Goal: Communication & Community: Answer question/provide support

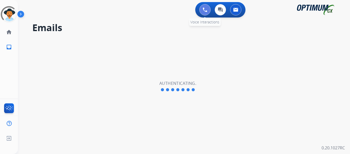
click at [204, 9] on img at bounding box center [205, 9] width 5 height 5
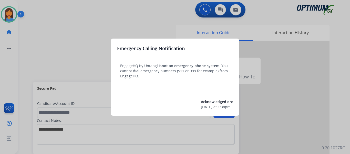
click at [34, 52] on div at bounding box center [175, 77] width 350 height 154
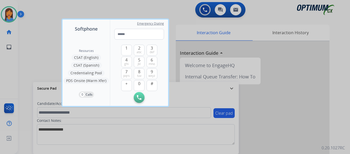
click at [29, 52] on div at bounding box center [175, 77] width 350 height 154
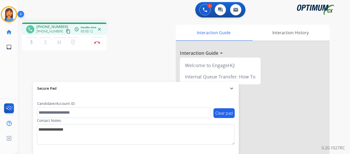
click at [66, 32] on mat-icon "content_copy" at bounding box center [68, 31] width 5 height 5
click at [97, 43] on img at bounding box center [97, 42] width 6 height 3
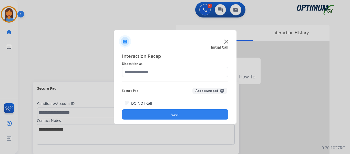
click at [161, 78] on div "Interaction Recap Disposition as Secure Pad Add secure pad + DO NOT call Save" at bounding box center [175, 85] width 106 height 67
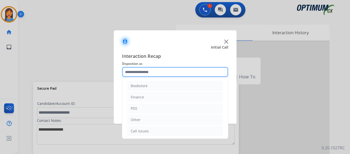
click at [149, 72] on input "text" at bounding box center [175, 72] width 106 height 10
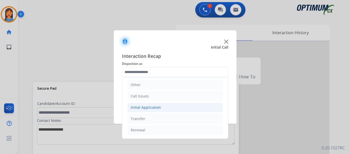
click at [148, 107] on div "Initial Application" at bounding box center [146, 107] width 30 height 5
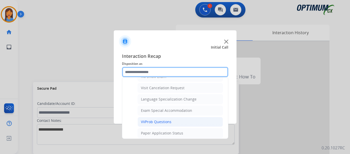
scroll to position [266, 0]
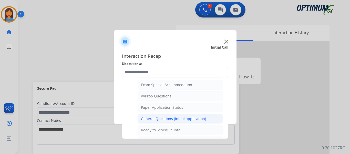
click at [159, 116] on div "General Questions (Initial application)" at bounding box center [173, 118] width 65 height 5
type input "**********"
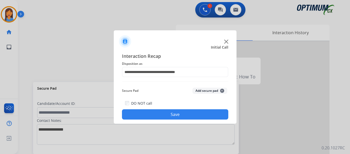
click at [162, 123] on div "**********" at bounding box center [175, 85] width 123 height 75
click at [163, 117] on button "Save" at bounding box center [175, 114] width 106 height 10
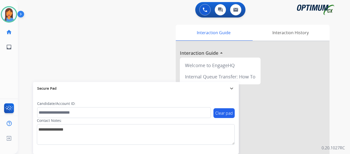
click at [118, 62] on div "swap_horiz Break voice bridge close_fullscreen Connect 3-Way Call merge_type Se…" at bounding box center [178, 125] width 320 height 214
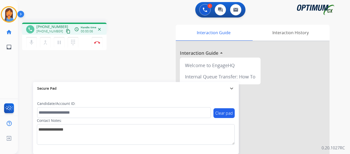
click at [66, 31] on mat-icon "content_copy" at bounding box center [68, 31] width 5 height 5
click at [98, 44] on button "Disconnect" at bounding box center [97, 42] width 11 height 11
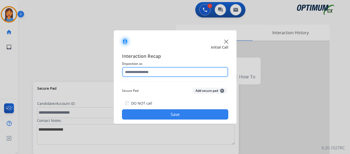
click at [142, 74] on input "text" at bounding box center [175, 72] width 106 height 10
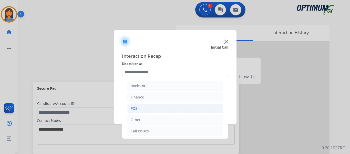
click at [149, 104] on li "PDS" at bounding box center [175, 108] width 96 height 10
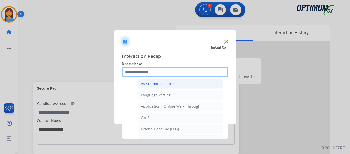
scroll to position [128, 0]
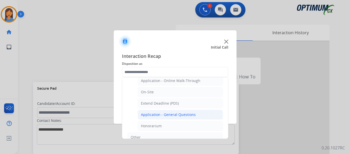
click at [166, 114] on div "Application - General Questions" at bounding box center [168, 114] width 55 height 5
type input "**********"
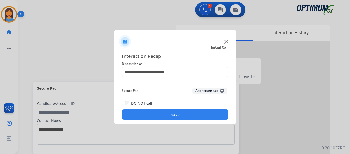
click at [168, 114] on button "Save" at bounding box center [175, 114] width 106 height 10
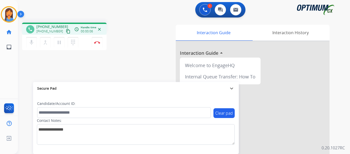
click at [66, 32] on mat-icon "content_copy" at bounding box center [68, 31] width 5 height 5
click at [95, 41] on button "Disconnect" at bounding box center [97, 42] width 11 height 11
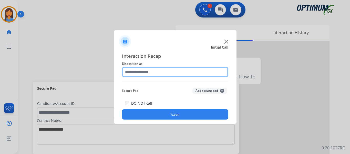
click at [152, 75] on input "text" at bounding box center [175, 72] width 106 height 10
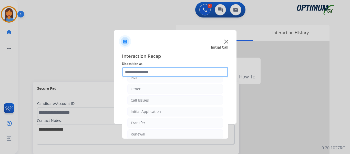
scroll to position [35, 0]
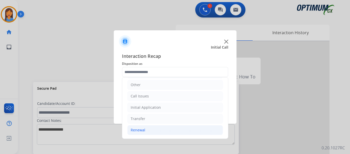
click at [147, 130] on li "Renewal" at bounding box center [175, 130] width 96 height 10
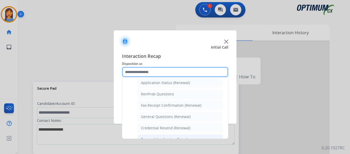
scroll to position [95, 0]
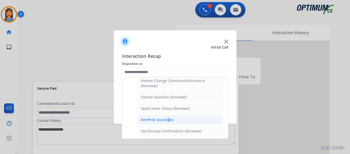
click at [167, 120] on div "RenProb Questions" at bounding box center [157, 119] width 33 height 5
type input "**********"
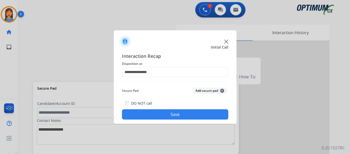
click at [182, 116] on button "Save" at bounding box center [175, 114] width 106 height 10
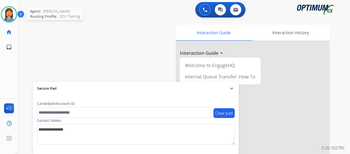
click at [8, 12] on img at bounding box center [9, 14] width 14 height 14
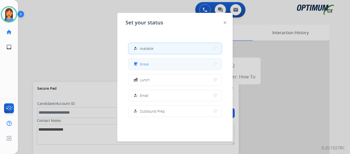
click at [145, 64] on span "Break" at bounding box center [144, 63] width 9 height 5
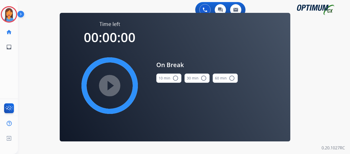
click at [166, 78] on button "10 min radio_button_unchecked" at bounding box center [168, 77] width 25 height 9
click at [110, 82] on mat-icon "play_circle_filled" at bounding box center [110, 85] width 6 height 6
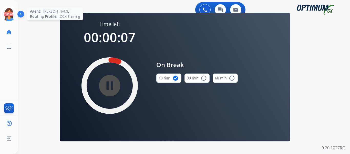
click at [9, 17] on icon at bounding box center [9, 14] width 17 height 17
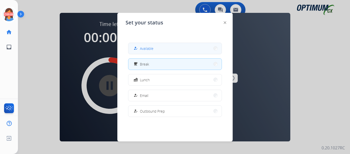
click at [148, 48] on span "Available" at bounding box center [147, 48] width 14 height 5
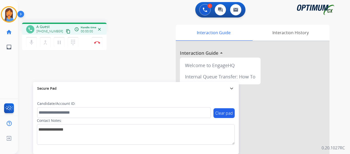
click at [66, 32] on mat-icon "content_copy" at bounding box center [68, 31] width 5 height 5
click at [97, 42] on img at bounding box center [97, 42] width 6 height 3
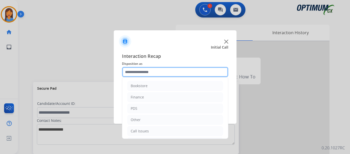
click at [135, 73] on input "text" at bounding box center [175, 72] width 106 height 10
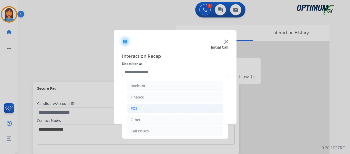
click at [141, 110] on li "PDS" at bounding box center [175, 108] width 96 height 10
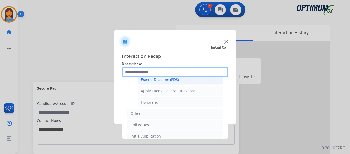
scroll to position [154, 0]
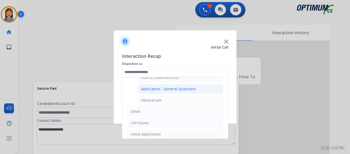
click at [165, 91] on div "Application - General Questions" at bounding box center [168, 88] width 55 height 5
type input "**********"
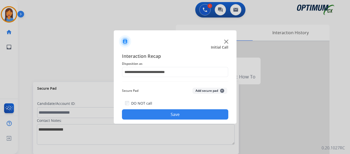
click at [169, 116] on button "Save" at bounding box center [175, 114] width 106 height 10
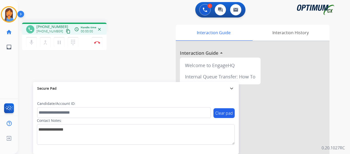
click at [66, 32] on mat-icon "content_copy" at bounding box center [68, 31] width 5 height 5
click at [127, 31] on div "phone +13142573732 +13142573732 content_copy access_time Call metrics Queue 00:…" at bounding box center [85, 37] width 127 height 29
click at [66, 31] on mat-icon "content_copy" at bounding box center [68, 31] width 5 height 5
click at [149, 59] on div "phone +13142573732 +13142573732 content_copy access_time Call metrics Queue 00:…" at bounding box center [178, 125] width 320 height 214
click at [96, 43] on img at bounding box center [97, 42] width 6 height 3
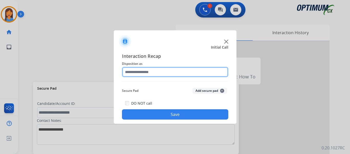
click at [150, 68] on input "text" at bounding box center [175, 72] width 106 height 10
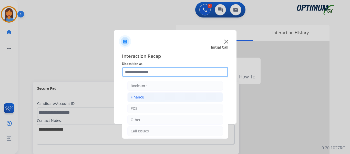
scroll to position [26, 0]
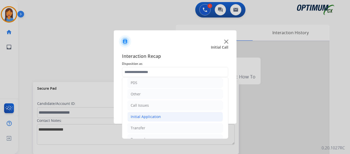
click at [152, 117] on div "Initial Application" at bounding box center [146, 116] width 30 height 5
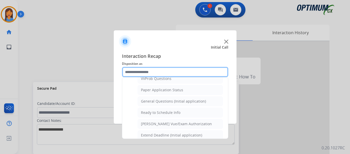
scroll to position [282, 0]
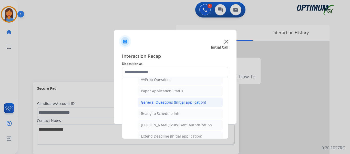
click at [153, 102] on div "General Questions (Initial application)" at bounding box center [173, 102] width 65 height 5
type input "**********"
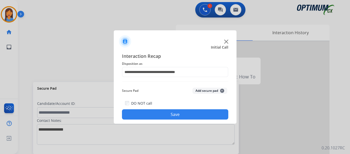
click at [160, 114] on button "Save" at bounding box center [175, 114] width 106 height 10
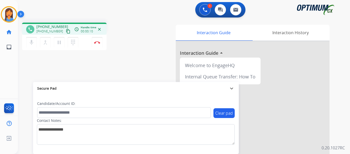
drag, startPoint x: 61, startPoint y: 32, endPoint x: 69, endPoint y: 35, distance: 8.4
click at [66, 32] on mat-icon "content_copy" at bounding box center [68, 31] width 5 height 5
click at [99, 42] on img at bounding box center [97, 42] width 6 height 3
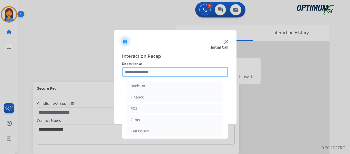
click at [129, 70] on input "text" at bounding box center [175, 72] width 106 height 10
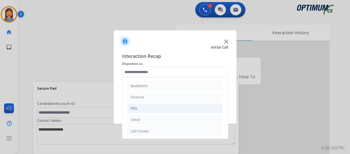
click at [145, 106] on li "PDS" at bounding box center [175, 108] width 96 height 10
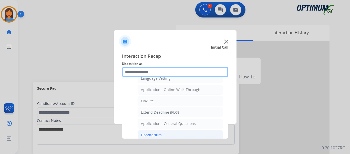
scroll to position [128, 0]
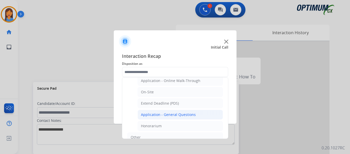
click at [162, 115] on div "Application - General Questions" at bounding box center [168, 114] width 55 height 5
type input "**********"
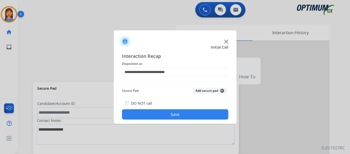
click at [162, 115] on button "Save" at bounding box center [175, 114] width 106 height 10
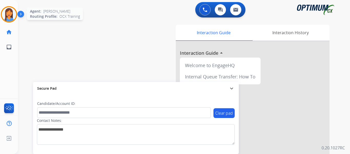
click at [10, 18] on img at bounding box center [9, 14] width 14 height 14
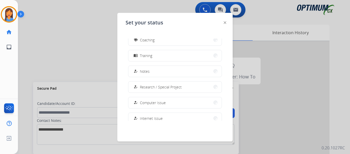
scroll to position [103, 0]
click at [153, 43] on button "menu_book Training" at bounding box center [174, 39] width 93 height 11
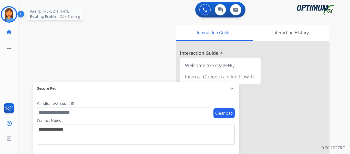
click at [11, 14] on img at bounding box center [9, 14] width 14 height 14
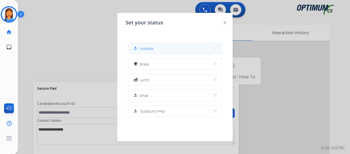
click at [146, 51] on span "Available" at bounding box center [147, 48] width 14 height 5
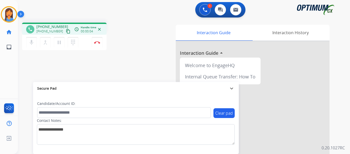
click at [66, 30] on mat-icon "content_copy" at bounding box center [68, 31] width 5 height 5
click at [140, 71] on div "phone +12406196900 +12406196900 content_copy access_time Call metrics Queue 00:…" at bounding box center [178, 125] width 320 height 214
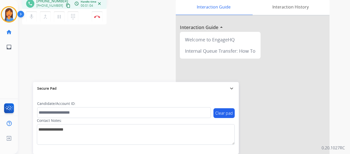
scroll to position [0, 0]
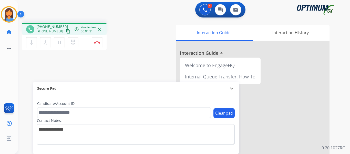
click at [155, 38] on div "Interaction Guide Interaction History Interaction Guide arrow_drop_up Welcome t…" at bounding box center [240, 129] width 179 height 208
click at [231, 89] on mat-icon "expand_more" at bounding box center [232, 88] width 6 height 6
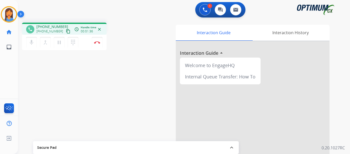
click at [232, 148] on mat-icon "expand_less" at bounding box center [232, 147] width 6 height 6
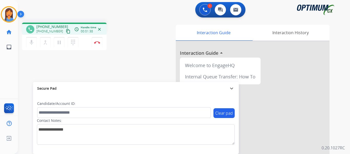
click at [153, 43] on div "Interaction Guide Interaction History Interaction Guide arrow_drop_up Welcome t…" at bounding box center [240, 129] width 179 height 208
click at [98, 43] on img at bounding box center [97, 42] width 6 height 3
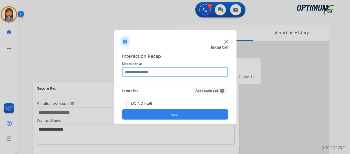
click at [157, 70] on input "text" at bounding box center [175, 72] width 106 height 10
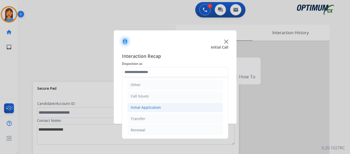
click at [152, 106] on div "Initial Application" at bounding box center [146, 107] width 30 height 5
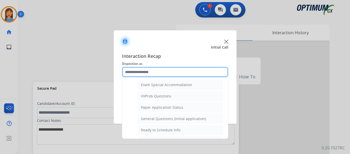
scroll to position [291, 0]
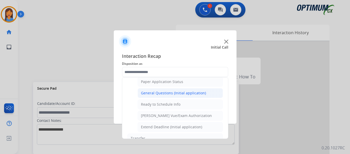
click at [157, 94] on div "General Questions (Initial application)" at bounding box center [173, 92] width 65 height 5
type input "**********"
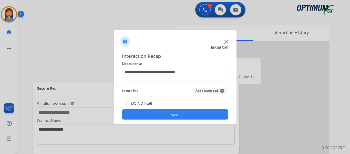
click at [161, 112] on button "Save" at bounding box center [175, 114] width 106 height 10
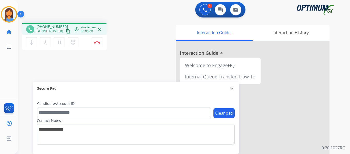
click at [66, 30] on mat-icon "content_copy" at bounding box center [68, 31] width 5 height 5
click at [66, 33] on mat-icon "content_copy" at bounding box center [68, 31] width 5 height 5
click at [100, 42] on img at bounding box center [97, 42] width 6 height 3
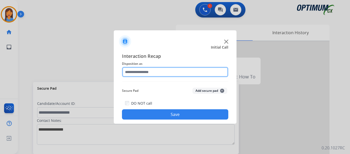
click at [174, 71] on input "text" at bounding box center [175, 72] width 106 height 10
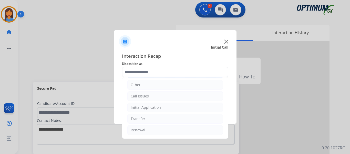
click at [152, 104] on li "Initial Application" at bounding box center [175, 107] width 96 height 10
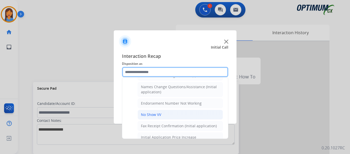
scroll to position [112, 0]
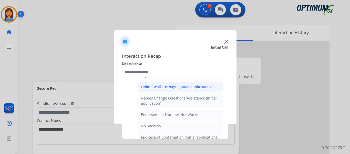
click at [162, 84] on li "Online Walk-Through (Initial application)" at bounding box center [180, 87] width 85 height 10
type input "**********"
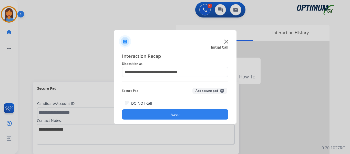
click at [163, 113] on button "Save" at bounding box center [175, 114] width 106 height 10
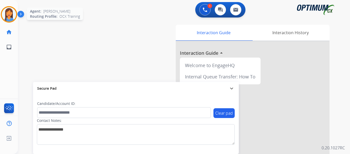
click at [9, 15] on img at bounding box center [9, 14] width 14 height 14
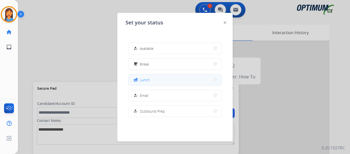
click at [151, 78] on button "fastfood Lunch" at bounding box center [174, 79] width 93 height 11
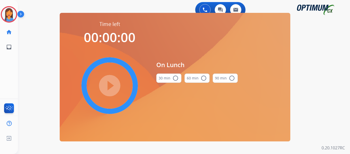
click at [166, 77] on button "30 min radio_button_unchecked" at bounding box center [168, 77] width 25 height 9
click at [113, 85] on mat-icon "play_circle_filled" at bounding box center [110, 85] width 6 height 6
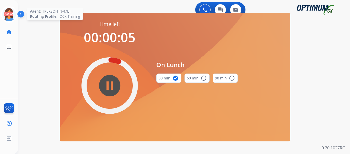
click at [12, 19] on icon at bounding box center [9, 14] width 17 height 17
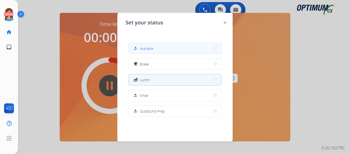
click at [158, 50] on button "how_to_reg Available" at bounding box center [174, 48] width 93 height 11
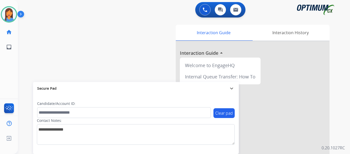
click at [12, 75] on div "Mariah Available Edit Avatar Agent: Mariah Routing Profile: OCX Training home H…" at bounding box center [9, 77] width 18 height 154
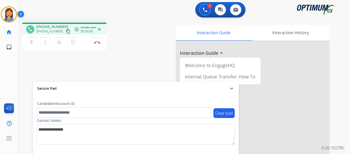
click at [66, 31] on mat-icon "content_copy" at bounding box center [68, 31] width 5 height 5
click at [97, 42] on img at bounding box center [97, 42] width 6 height 3
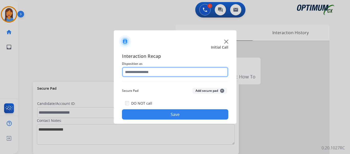
click at [140, 74] on input "text" at bounding box center [175, 72] width 106 height 10
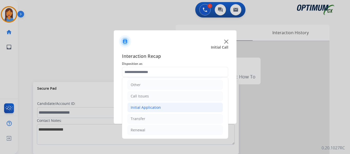
click at [148, 108] on div "Initial Application" at bounding box center [146, 107] width 30 height 5
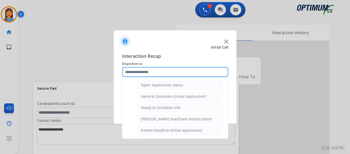
scroll to position [291, 0]
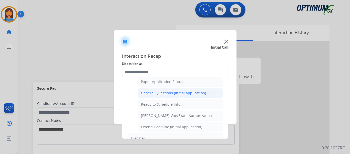
click at [161, 92] on div "General Questions (Initial application)" at bounding box center [173, 92] width 65 height 5
type input "**********"
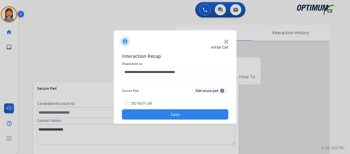
click at [172, 116] on button "Save" at bounding box center [175, 114] width 106 height 10
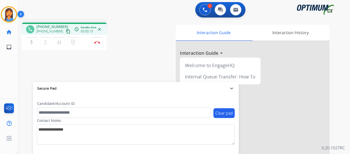
click at [66, 33] on mat-icon "content_copy" at bounding box center [68, 31] width 5 height 5
click at [96, 42] on img at bounding box center [97, 42] width 6 height 3
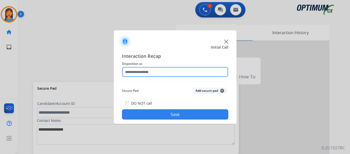
click at [141, 75] on input "text" at bounding box center [175, 72] width 106 height 10
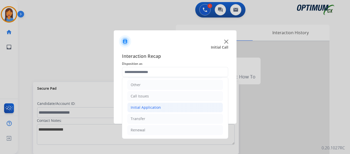
click at [150, 105] on div "Initial Application" at bounding box center [146, 107] width 30 height 5
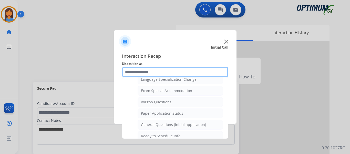
scroll to position [266, 0]
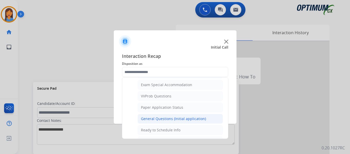
click at [160, 118] on div "General Questions (Initial application)" at bounding box center [173, 118] width 65 height 5
type input "**********"
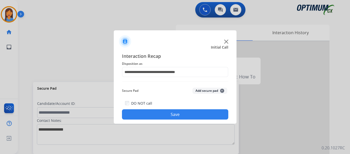
click at [162, 114] on button "Save" at bounding box center [175, 114] width 106 height 10
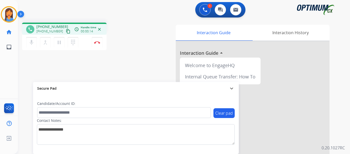
click at [66, 31] on mat-icon "content_copy" at bounding box center [68, 31] width 5 height 5
click at [98, 44] on button "Disconnect" at bounding box center [97, 42] width 11 height 11
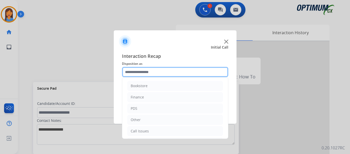
click at [155, 71] on input "text" at bounding box center [175, 72] width 106 height 10
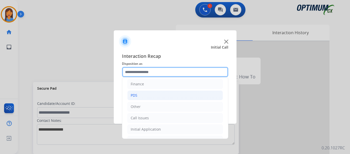
scroll to position [26, 0]
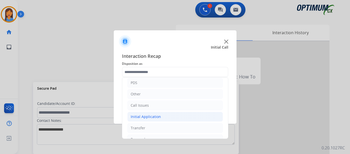
click at [153, 118] on div "Initial Application" at bounding box center [146, 116] width 30 height 5
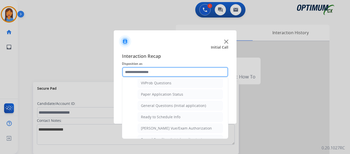
scroll to position [282, 0]
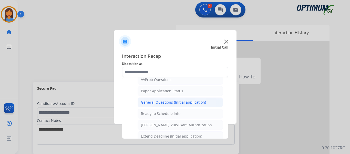
click at [156, 102] on div "General Questions (Initial application)" at bounding box center [173, 102] width 65 height 5
type input "**********"
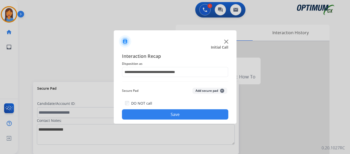
click at [160, 112] on button "Save" at bounding box center [175, 114] width 106 height 10
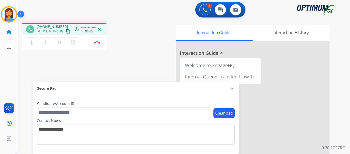
click at [66, 32] on mat-icon "content_copy" at bounding box center [68, 31] width 5 height 5
click at [99, 43] on img at bounding box center [97, 42] width 6 height 3
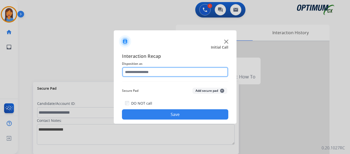
click at [147, 73] on input "text" at bounding box center [175, 72] width 106 height 10
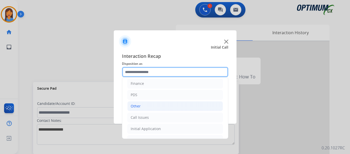
scroll to position [26, 0]
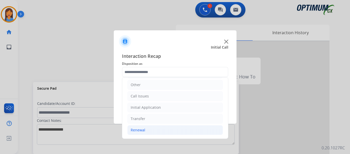
click at [141, 129] on div "Renewal" at bounding box center [138, 129] width 15 height 5
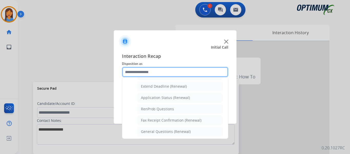
scroll to position [112, 0]
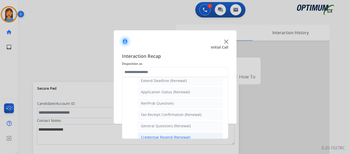
click at [158, 135] on div "Credential Resend (Renewal)" at bounding box center [165, 136] width 49 height 5
type input "**********"
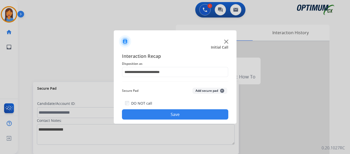
click at [173, 114] on button "Save" at bounding box center [175, 114] width 106 height 10
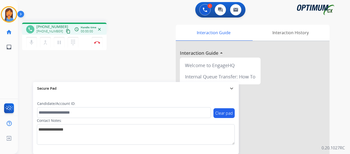
click at [66, 31] on mat-icon "content_copy" at bounding box center [68, 31] width 5 height 5
click at [96, 42] on img at bounding box center [97, 42] width 6 height 3
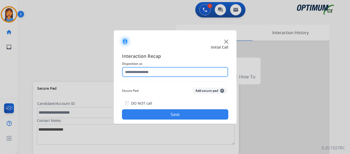
click at [140, 68] on input "text" at bounding box center [175, 72] width 106 height 10
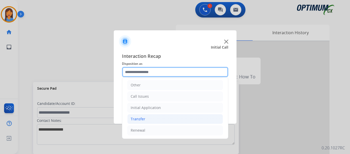
scroll to position [35, 0]
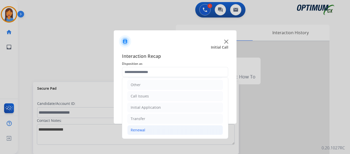
click at [139, 131] on div "Renewal" at bounding box center [138, 129] width 15 height 5
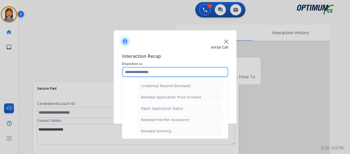
scroll to position [137, 0]
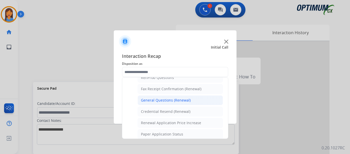
click at [157, 102] on div "General Questions (Renewal)" at bounding box center [166, 99] width 50 height 5
type input "**********"
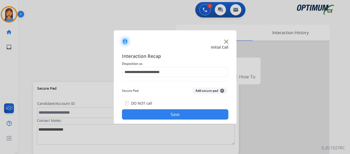
click at [163, 113] on button "Save" at bounding box center [175, 114] width 106 height 10
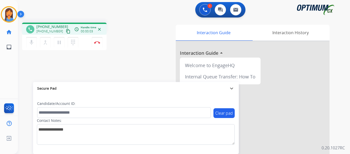
click at [66, 32] on mat-icon "content_copy" at bounding box center [68, 31] width 5 height 5
click at [100, 44] on button "Disconnect" at bounding box center [97, 42] width 11 height 11
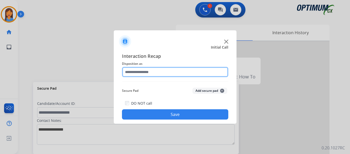
click at [163, 73] on input "text" at bounding box center [175, 72] width 106 height 10
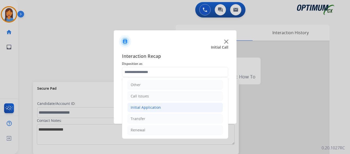
click at [152, 108] on div "Initial Application" at bounding box center [146, 107] width 30 height 5
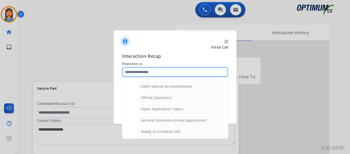
scroll to position [266, 0]
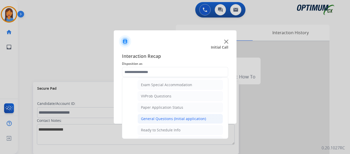
click at [158, 117] on div "General Questions (Initial application)" at bounding box center [173, 118] width 65 height 5
type input "**********"
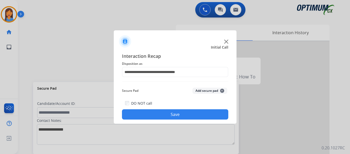
click at [160, 114] on button "Save" at bounding box center [175, 114] width 106 height 10
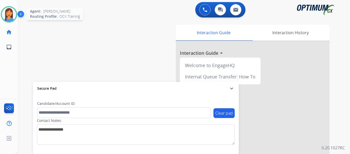
click at [5, 13] on img at bounding box center [9, 14] width 14 height 14
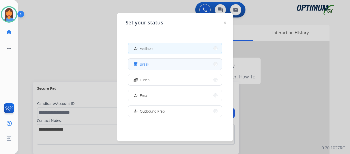
click at [165, 64] on button "free_breakfast Break" at bounding box center [174, 63] width 93 height 11
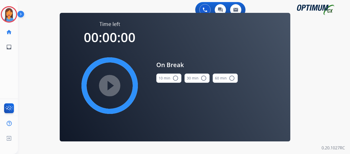
click at [167, 80] on button "10 min radio_button_unchecked" at bounding box center [168, 77] width 25 height 9
click at [107, 88] on mat-icon "play_circle_filled" at bounding box center [110, 85] width 6 height 6
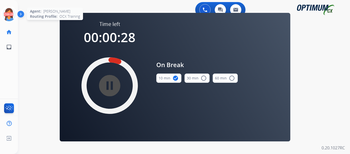
click at [7, 14] on icon at bounding box center [9, 14] width 17 height 17
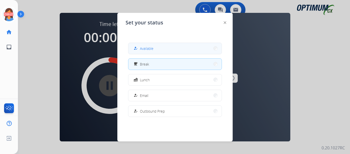
click at [166, 46] on button "how_to_reg Available" at bounding box center [174, 48] width 93 height 11
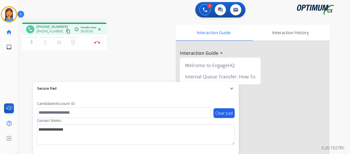
click at [65, 31] on button "content_copy" at bounding box center [68, 31] width 6 height 6
click at [99, 42] on img at bounding box center [97, 42] width 6 height 3
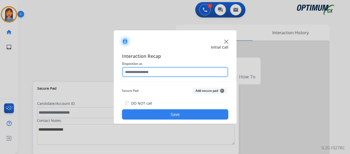
click at [149, 72] on input "text" at bounding box center [175, 72] width 106 height 10
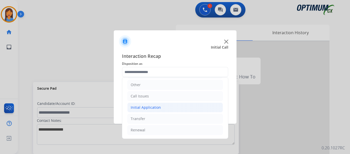
click at [154, 108] on div "Initial Application" at bounding box center [146, 107] width 30 height 5
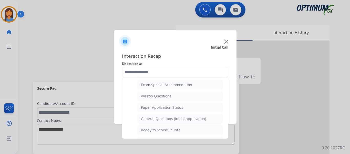
click at [162, 110] on li "Paper Application Status" at bounding box center [180, 107] width 85 height 10
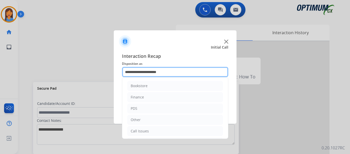
click at [163, 72] on input "**********" at bounding box center [175, 72] width 106 height 10
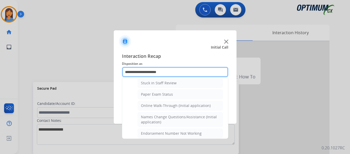
scroll to position [128, 0]
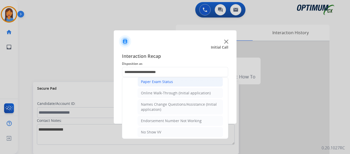
click at [163, 81] on div "Paper Exam Status" at bounding box center [157, 81] width 32 height 5
type input "**********"
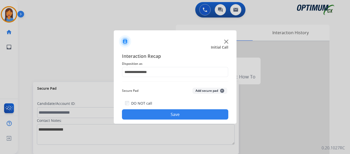
click at [174, 113] on button "Save" at bounding box center [175, 114] width 106 height 10
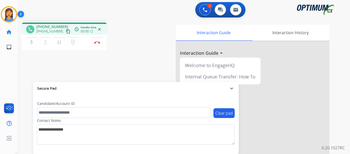
click at [66, 30] on mat-icon "content_copy" at bounding box center [68, 31] width 5 height 5
click at [99, 41] on img at bounding box center [97, 42] width 6 height 3
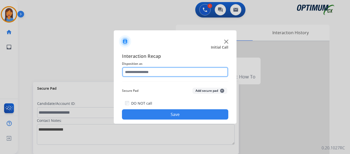
click at [146, 74] on input "text" at bounding box center [175, 72] width 106 height 10
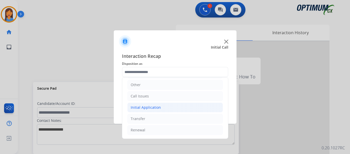
click at [151, 108] on div "Initial Application" at bounding box center [146, 107] width 30 height 5
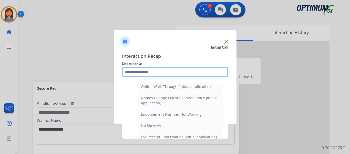
scroll to position [112, 0]
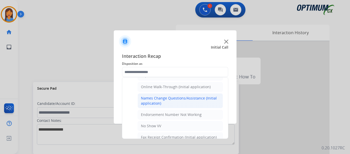
click at [166, 101] on div "Names Change Questions/Assistance (Initial application)" at bounding box center [180, 100] width 79 height 10
type input "**********"
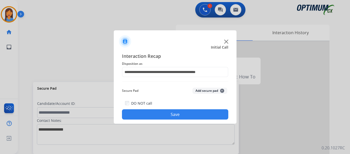
click at [176, 117] on button "Save" at bounding box center [175, 114] width 106 height 10
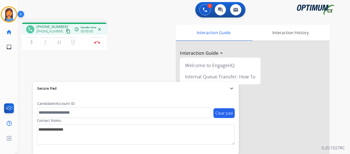
drag, startPoint x: 62, startPoint y: 32, endPoint x: 69, endPoint y: 32, distance: 6.4
click at [66, 32] on mat-icon "content_copy" at bounding box center [68, 31] width 5 height 5
click at [99, 42] on img at bounding box center [97, 42] width 6 height 3
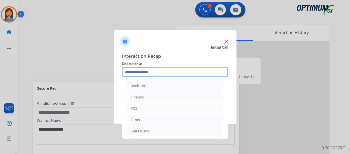
click at [143, 70] on input "text" at bounding box center [175, 72] width 106 height 10
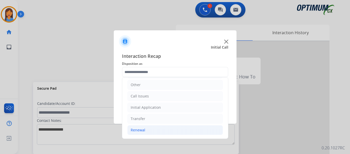
click at [144, 131] on div "Renewal" at bounding box center [138, 129] width 15 height 5
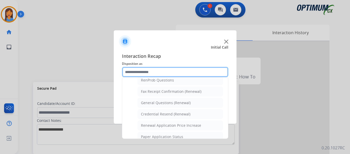
scroll to position [137, 0]
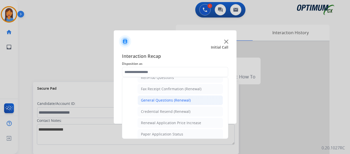
click at [165, 100] on div "General Questions (Renewal)" at bounding box center [166, 99] width 50 height 5
type input "**********"
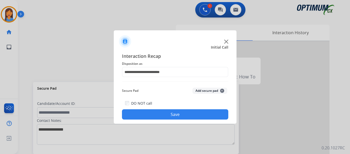
click at [166, 114] on button "Save" at bounding box center [175, 114] width 106 height 10
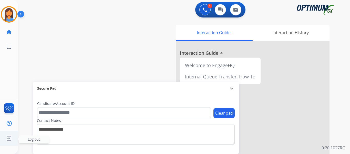
click at [8, 140] on img at bounding box center [8, 138] width 9 height 10
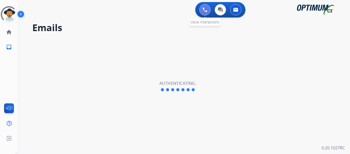
click at [206, 11] on img at bounding box center [205, 9] width 5 height 5
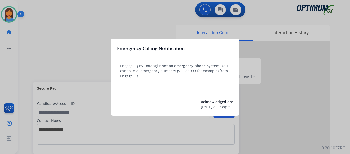
click at [10, 15] on div at bounding box center [175, 77] width 350 height 154
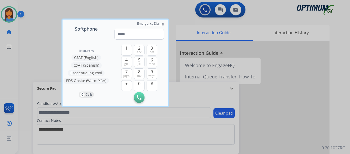
click at [40, 45] on div at bounding box center [175, 77] width 350 height 154
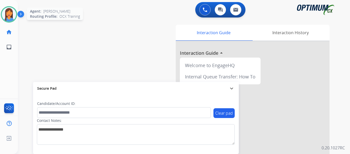
click at [5, 14] on img at bounding box center [9, 14] width 14 height 14
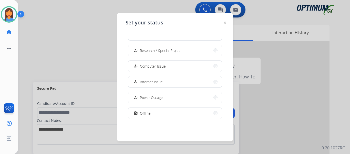
scroll to position [128, 0]
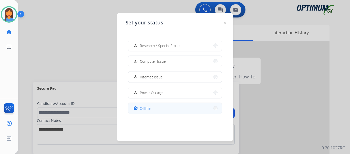
click at [147, 109] on span "Offline" at bounding box center [145, 107] width 11 height 5
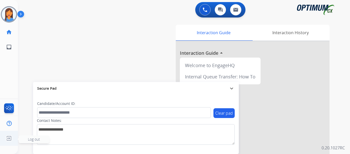
click at [8, 139] on img at bounding box center [8, 138] width 9 height 10
